Goal: Task Accomplishment & Management: Complete application form

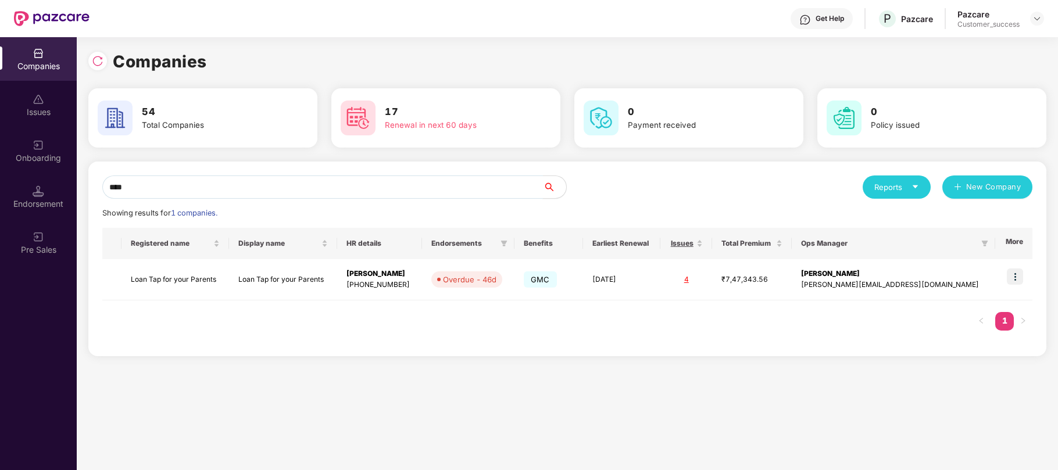
click at [137, 187] on input "****" at bounding box center [322, 186] width 440 height 23
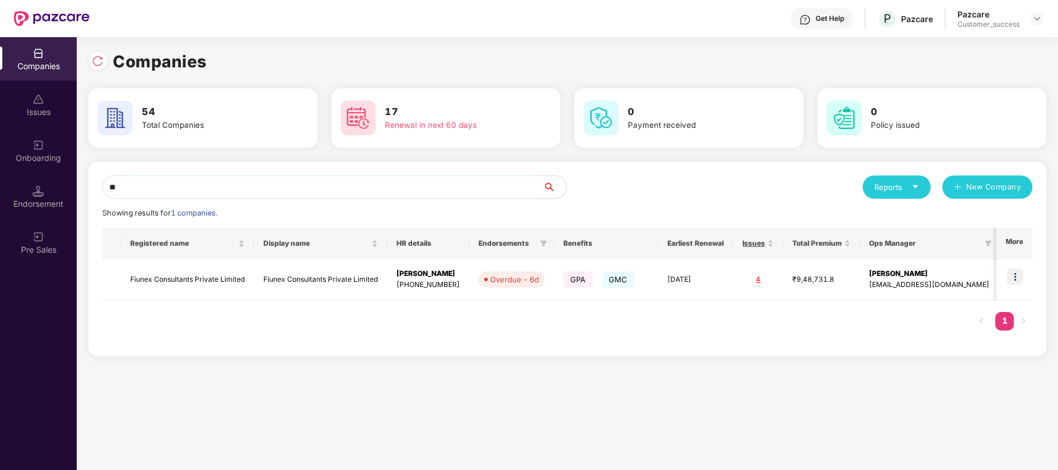
type input "*"
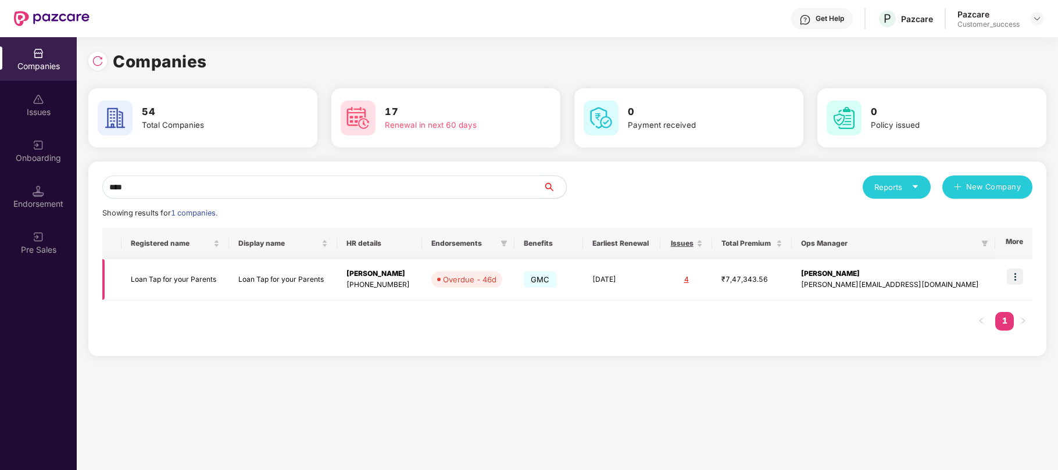
type input "****"
click at [386, 281] on div "[PHONE_NUMBER]" at bounding box center [379, 284] width 66 height 11
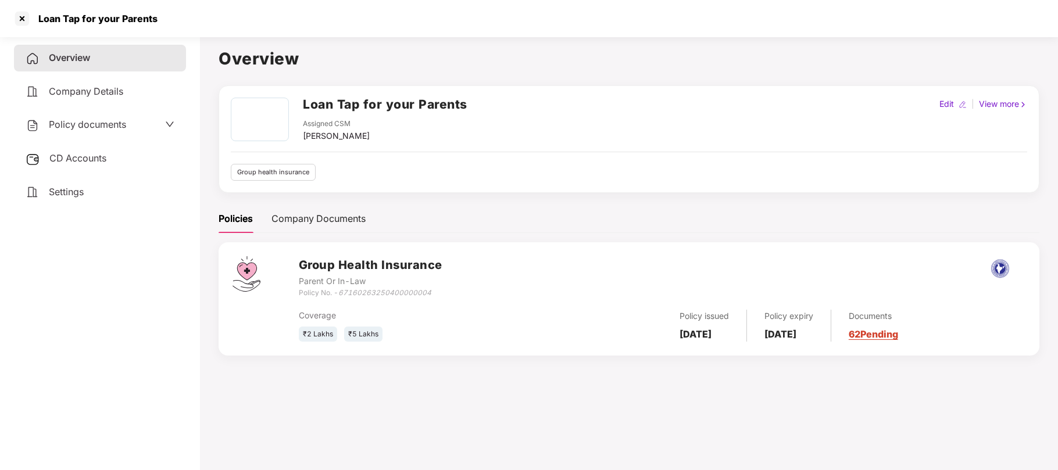
click at [121, 124] on span "Policy documents" at bounding box center [87, 125] width 77 height 12
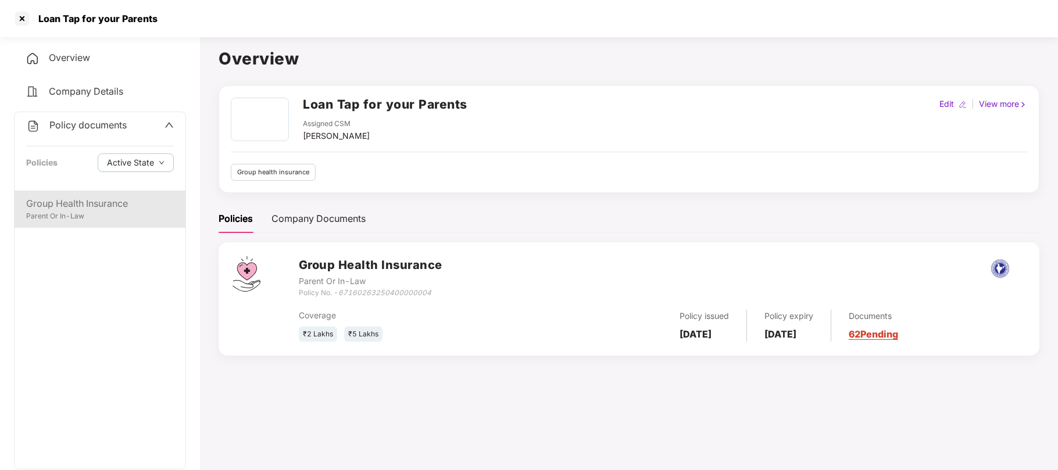
click at [88, 215] on div "Parent Or In-Law" at bounding box center [100, 216] width 148 height 11
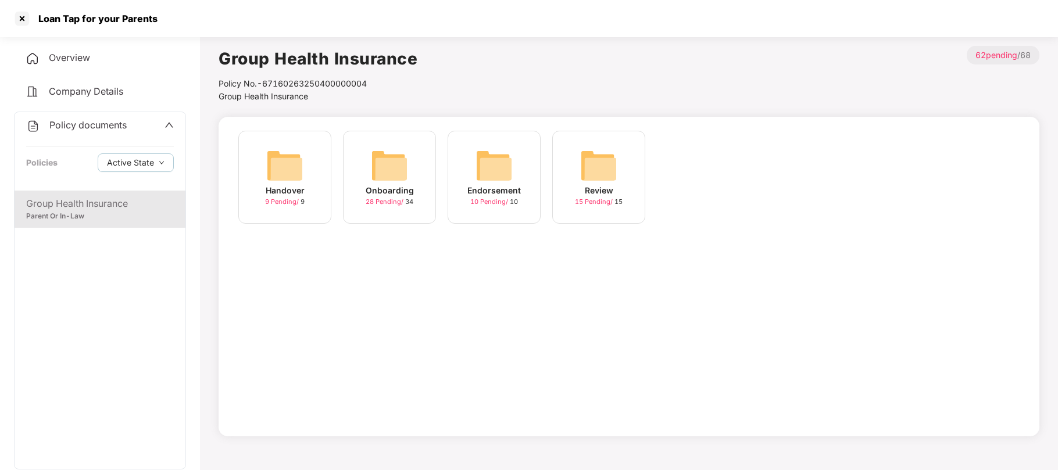
click at [410, 201] on div "28 Pending / 34" at bounding box center [389, 202] width 48 height 10
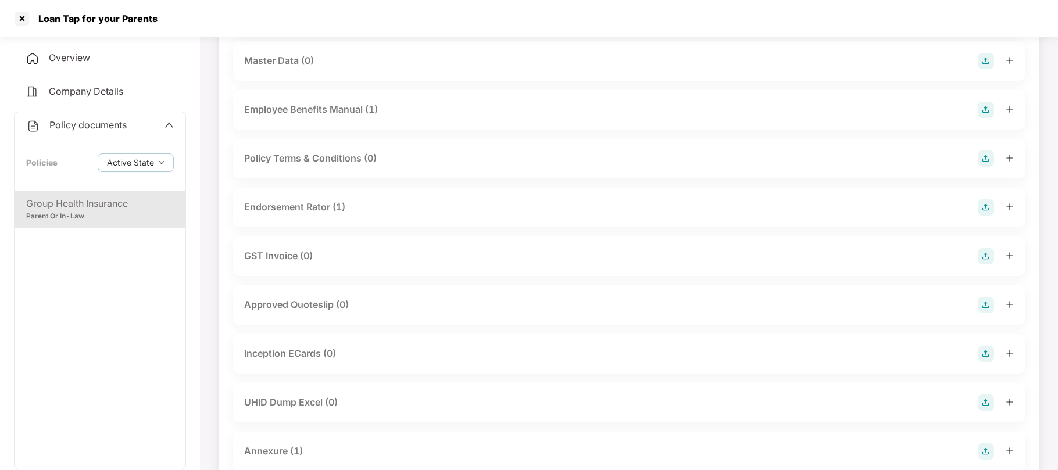
scroll to position [235, 0]
click at [986, 406] on img at bounding box center [985, 404] width 16 height 16
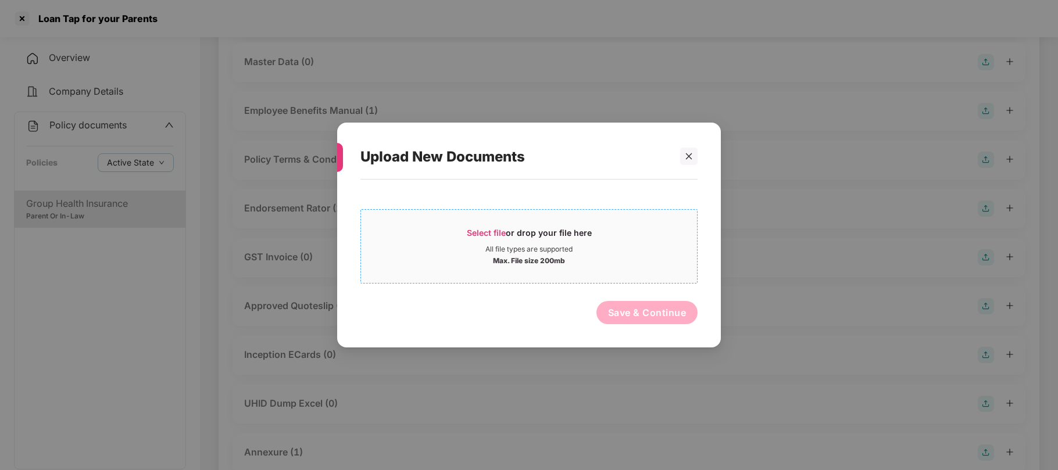
click at [522, 246] on div "All file types are supported" at bounding box center [528, 249] width 87 height 9
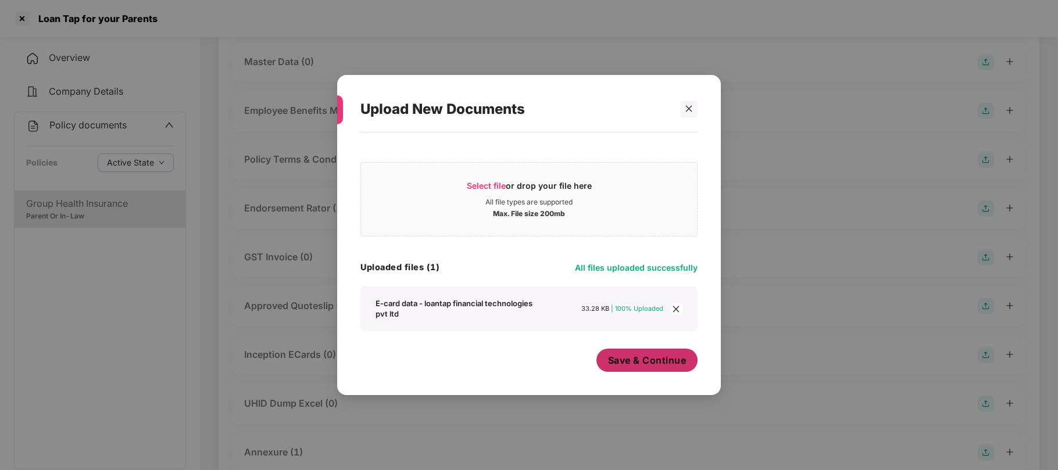
click at [653, 370] on button "Save & Continue" at bounding box center [647, 360] width 102 height 23
